Goal: Task Accomplishment & Management: Use online tool/utility

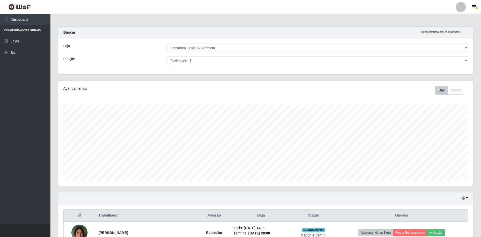
select select "470"
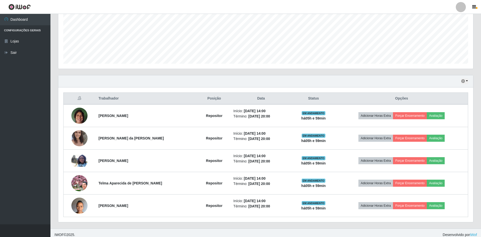
scroll to position [105, 415]
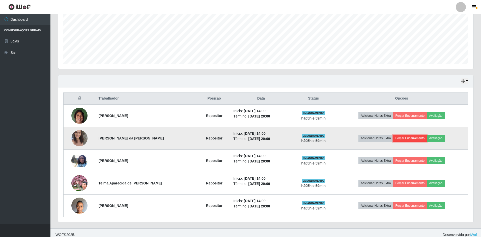
click at [414, 138] on button "Forçar Encerramento" at bounding box center [410, 137] width 34 height 7
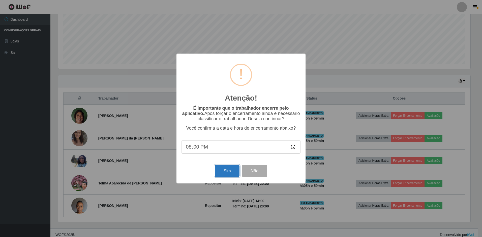
click at [226, 172] on button "Sim" at bounding box center [227, 171] width 24 height 12
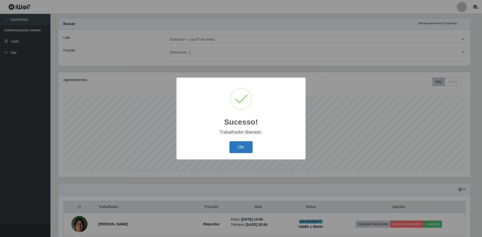
click at [245, 148] on button "OK" at bounding box center [241, 147] width 23 height 12
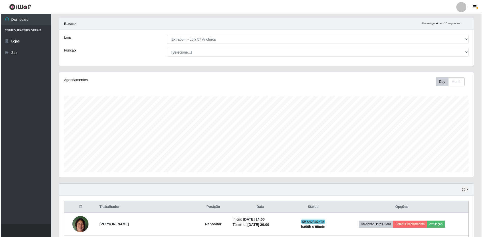
scroll to position [98, 0]
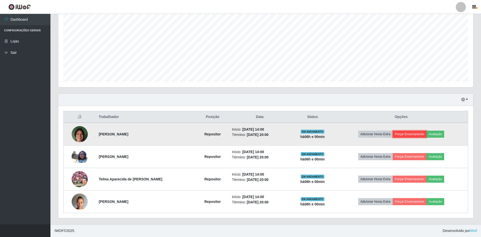
click at [415, 132] on button "Forçar Encerramento" at bounding box center [410, 133] width 34 height 7
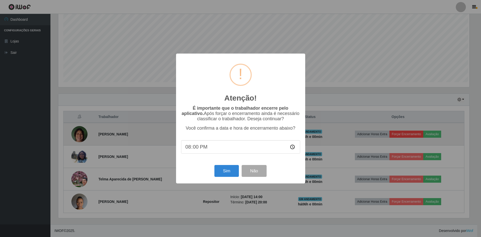
scroll to position [105, 412]
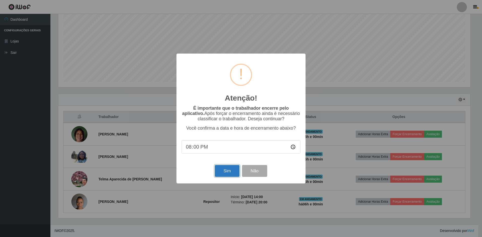
click at [233, 173] on button "Sim" at bounding box center [227, 171] width 24 height 12
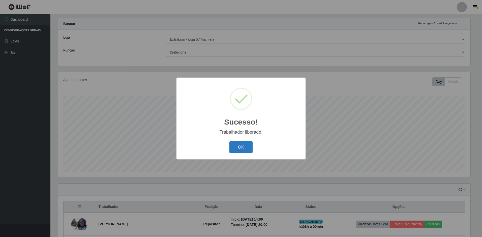
click at [250, 147] on button "OK" at bounding box center [241, 147] width 23 height 12
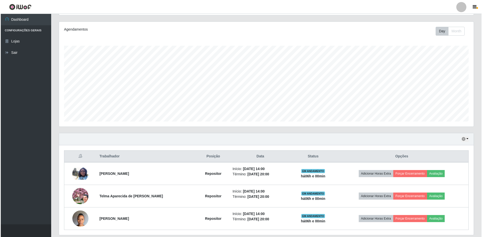
scroll to position [76, 0]
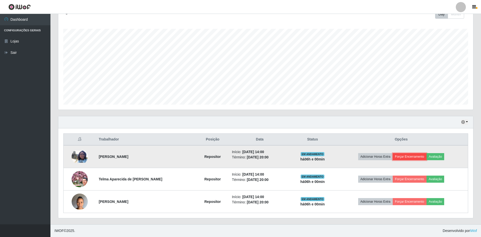
click at [415, 157] on button "Forçar Encerramento" at bounding box center [410, 156] width 34 height 7
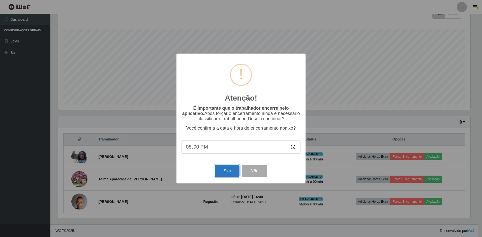
click at [225, 174] on button "Sim" at bounding box center [227, 171] width 24 height 12
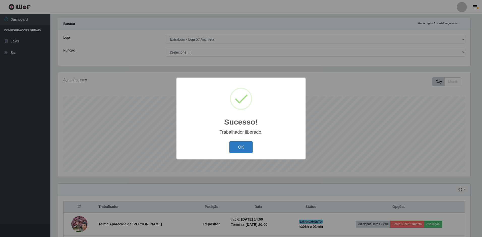
click at [238, 143] on button "OK" at bounding box center [241, 147] width 23 height 12
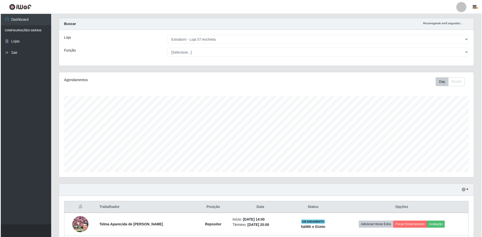
scroll to position [53, 0]
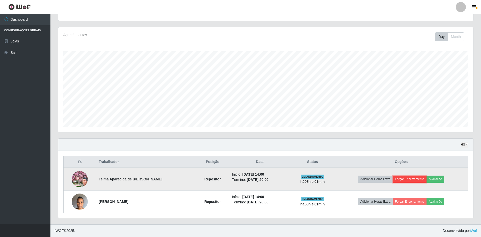
click at [407, 180] on button "Forçar Encerramento" at bounding box center [410, 178] width 34 height 7
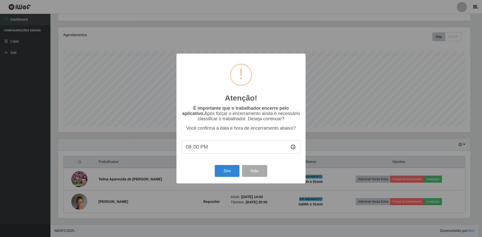
drag, startPoint x: 196, startPoint y: 138, endPoint x: 199, endPoint y: 141, distance: 4.8
click at [197, 139] on div "É importante que o trabalhador encerre pelo aplicativo. Após forçar o encerrame…" at bounding box center [241, 131] width 119 height 53
click at [196, 147] on input "20:00" at bounding box center [241, 146] width 119 height 13
type input "20:01"
click at [234, 171] on button "Sim" at bounding box center [227, 171] width 24 height 12
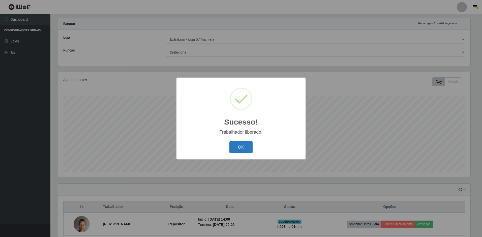
click at [247, 145] on button "OK" at bounding box center [241, 147] width 23 height 12
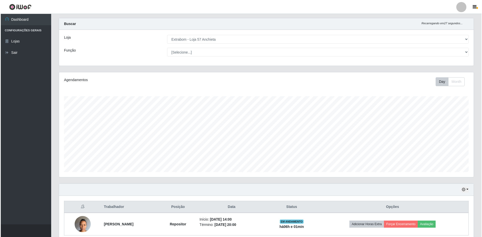
scroll to position [0, 0]
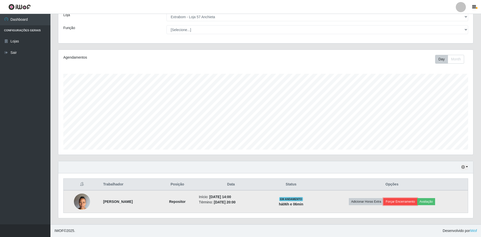
click at [410, 201] on button "Forçar Encerramento" at bounding box center [400, 201] width 34 height 7
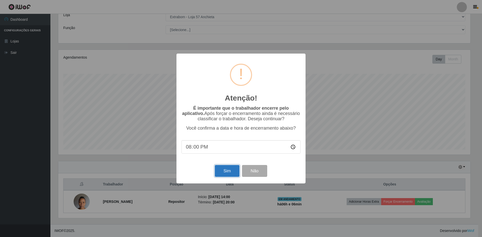
click at [236, 170] on button "Sim" at bounding box center [227, 171] width 24 height 12
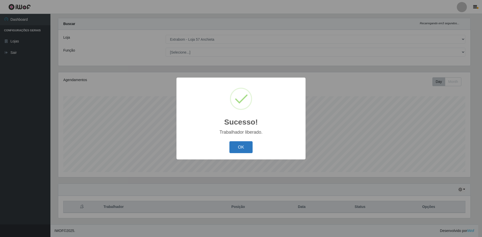
click at [238, 149] on button "OK" at bounding box center [241, 147] width 23 height 12
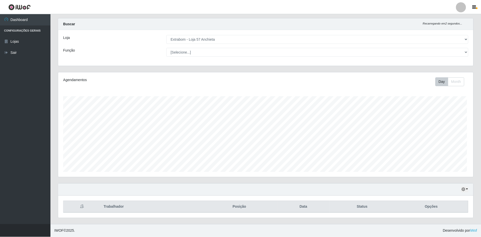
scroll to position [105, 415]
